Goal: Task Accomplishment & Management: Complete application form

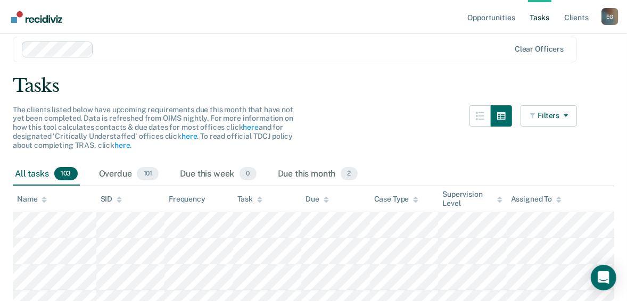
scroll to position [43, 0]
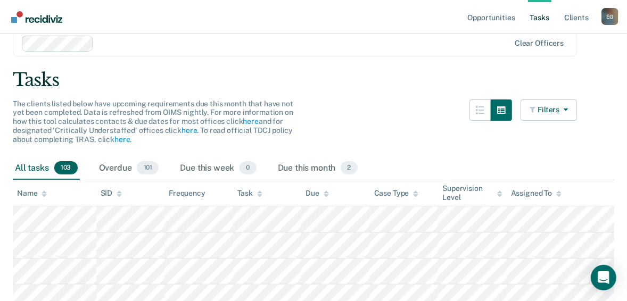
click at [34, 20] on img "Go to Recidiviz Home" at bounding box center [36, 17] width 51 height 12
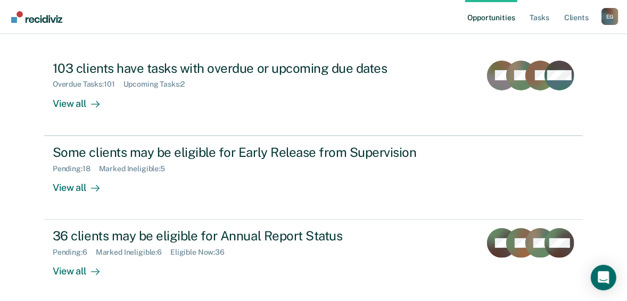
scroll to position [128, 0]
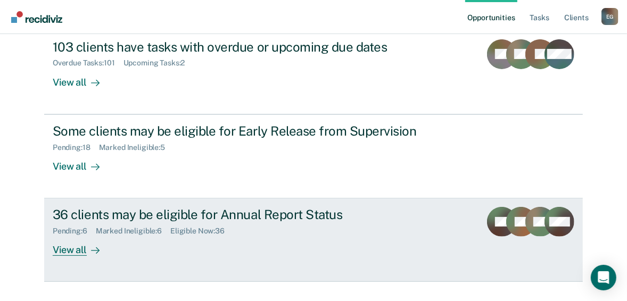
click at [72, 246] on div "View all" at bounding box center [83, 246] width 60 height 21
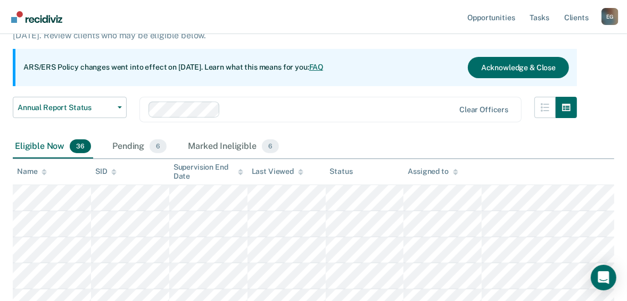
scroll to position [134, 0]
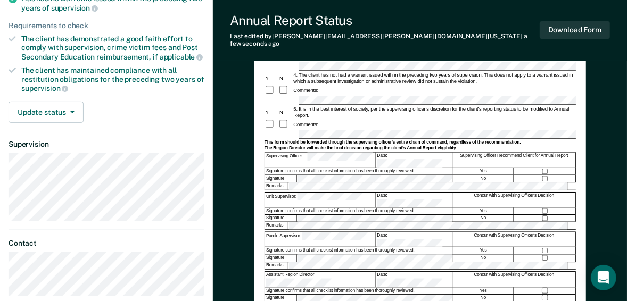
scroll to position [213, 0]
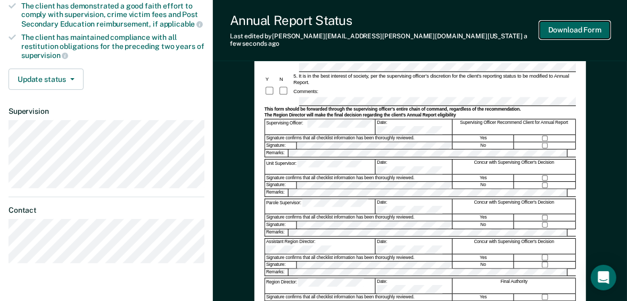
click at [557, 28] on button "Download Form" at bounding box center [575, 30] width 70 height 18
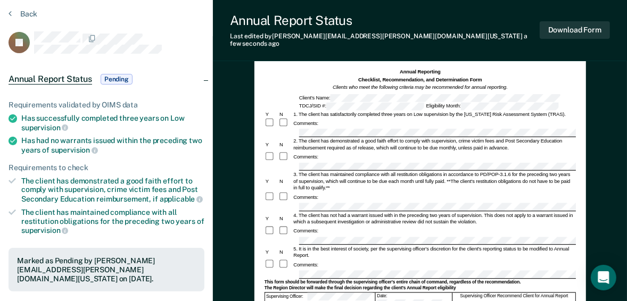
scroll to position [0, 0]
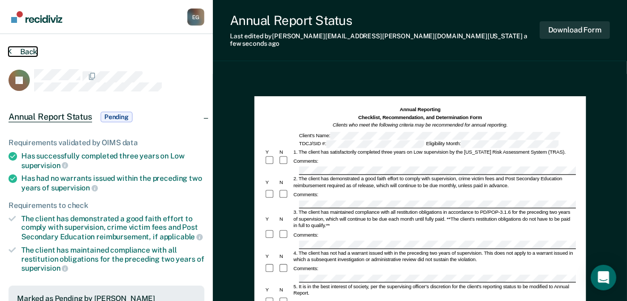
click at [16, 52] on button "Back" at bounding box center [23, 52] width 29 height 10
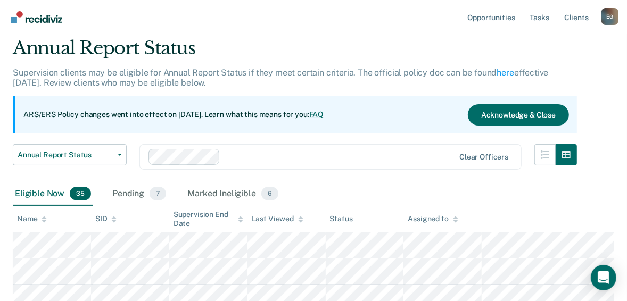
scroll to position [85, 0]
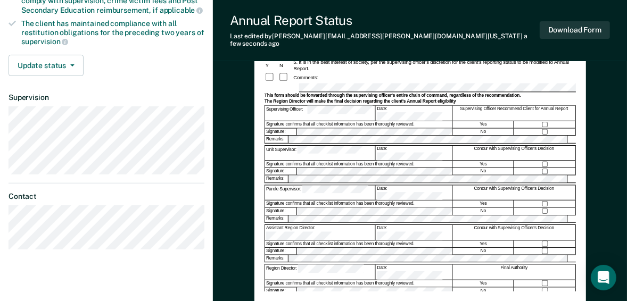
scroll to position [298, 0]
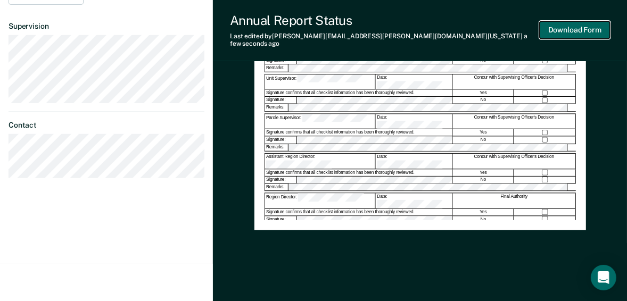
click at [563, 23] on button "Download Form" at bounding box center [575, 30] width 70 height 18
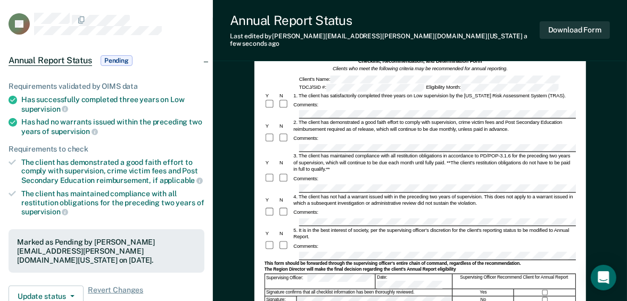
scroll to position [43, 0]
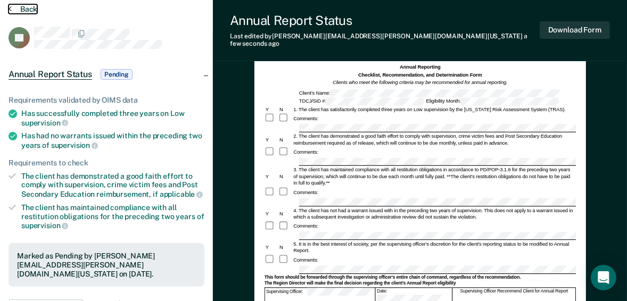
click at [23, 6] on button "Back" at bounding box center [23, 9] width 29 height 10
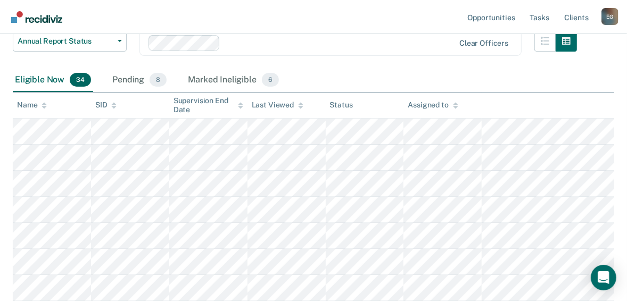
scroll to position [147, 0]
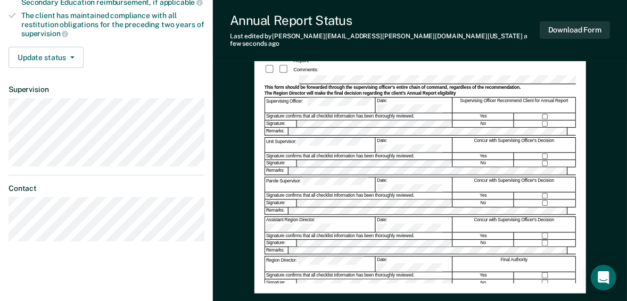
scroll to position [255, 0]
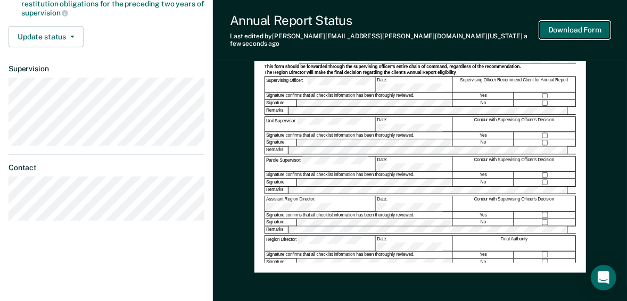
click at [587, 32] on button "Download Form" at bounding box center [575, 30] width 70 height 18
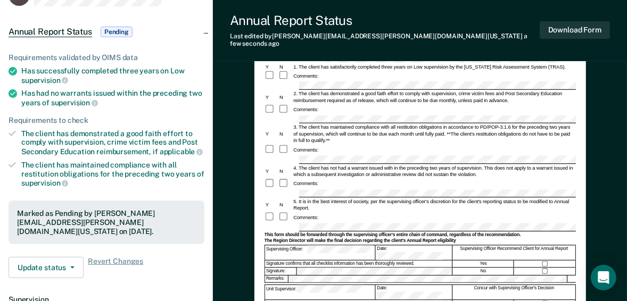
scroll to position [0, 0]
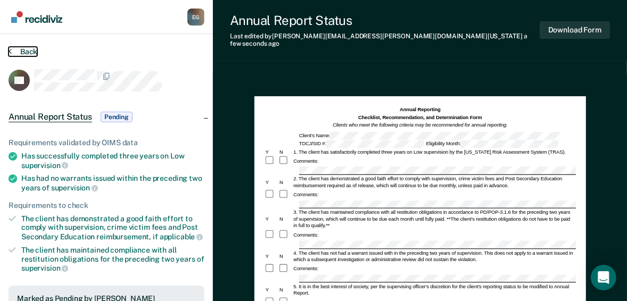
click at [24, 49] on button "Back" at bounding box center [23, 52] width 29 height 10
